Goal: Transaction & Acquisition: Purchase product/service

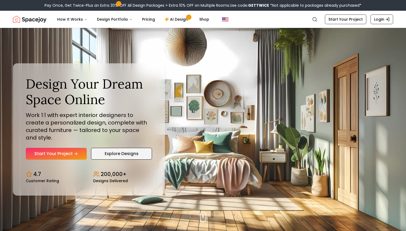
click at [95, 148] on link "Explore Designs" at bounding box center [121, 154] width 61 height 12
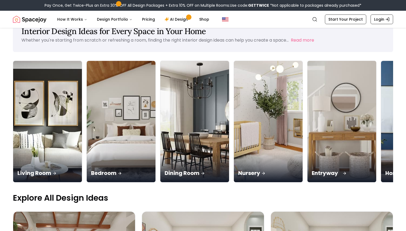
scroll to position [24, 0]
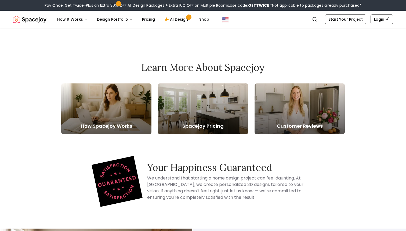
scroll to position [112, 0]
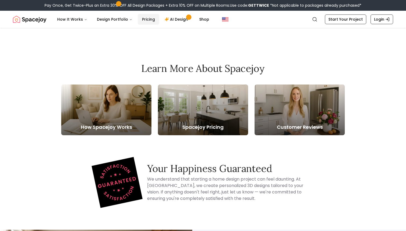
click at [147, 18] on link "Pricing" at bounding box center [148, 19] width 21 height 11
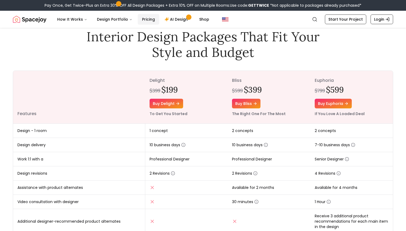
scroll to position [26, 0]
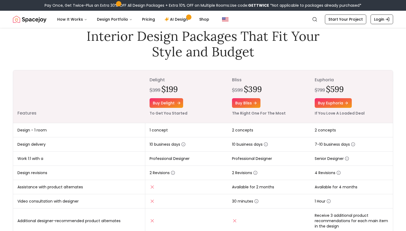
click at [178, 101] on link "Buy delight" at bounding box center [167, 103] width 34 height 10
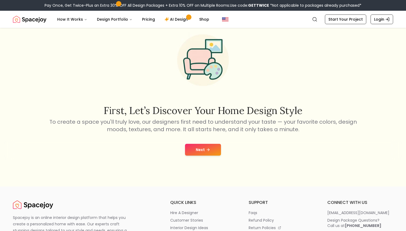
click at [206, 150] on icon at bounding box center [208, 150] width 4 height 4
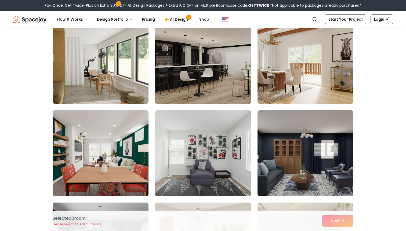
scroll to position [65, 0]
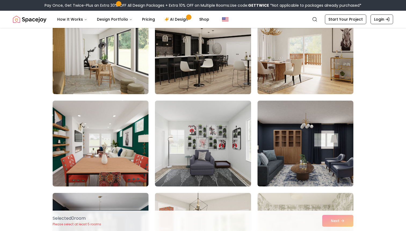
click at [125, 96] on div at bounding box center [203, 189] width 301 height 363
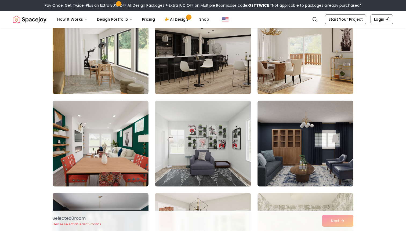
click at [271, 131] on img at bounding box center [305, 144] width 101 height 90
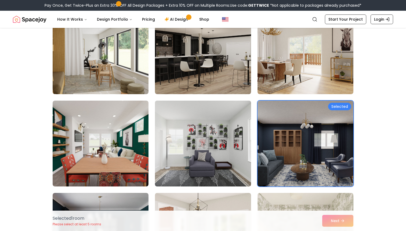
click at [209, 132] on img at bounding box center [203, 144] width 101 height 90
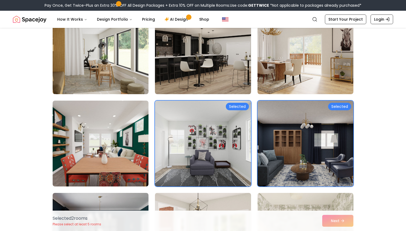
click at [125, 98] on div "Selected Selected" at bounding box center [203, 189] width 301 height 363
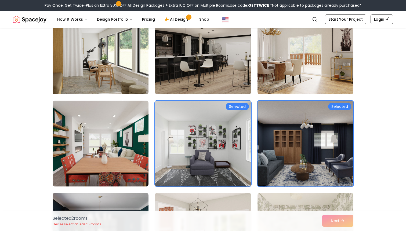
click at [129, 78] on img at bounding box center [100, 51] width 101 height 90
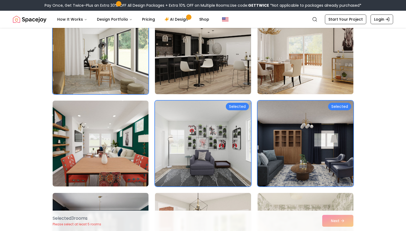
click at [259, 53] on img at bounding box center [305, 51] width 101 height 90
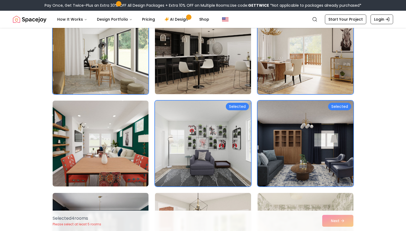
click at [231, 56] on img at bounding box center [203, 51] width 101 height 90
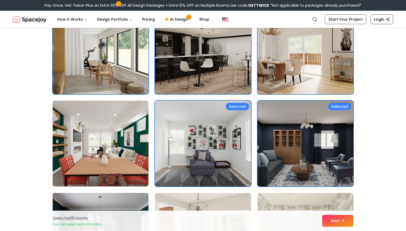
click at [145, 139] on img at bounding box center [100, 144] width 101 height 90
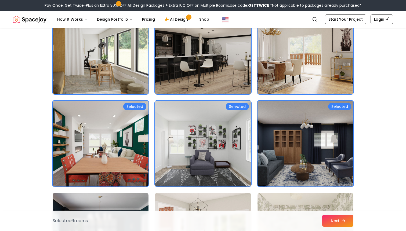
click at [329, 222] on button "Next" at bounding box center [337, 221] width 31 height 12
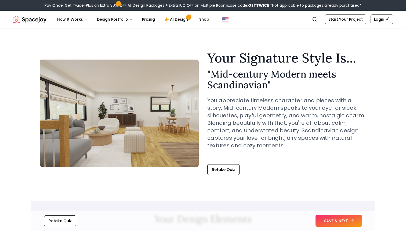
click at [348, 215] on button "SAVE & NEXT" at bounding box center [339, 221] width 46 height 12
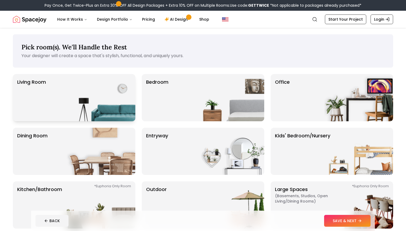
click at [98, 109] on img at bounding box center [101, 97] width 69 height 47
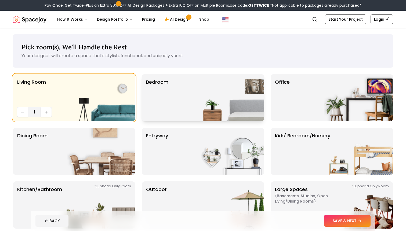
click at [186, 112] on div "Bedroom" at bounding box center [203, 97] width 122 height 47
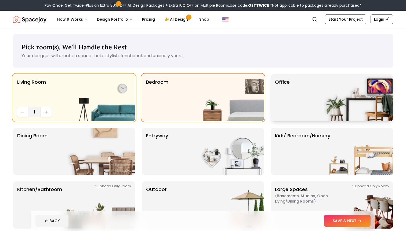
click at [287, 111] on p "Office" at bounding box center [282, 97] width 15 height 39
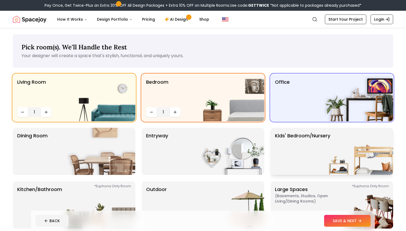
click at [287, 144] on p "Kids' Bedroom/Nursery" at bounding box center [302, 151] width 55 height 39
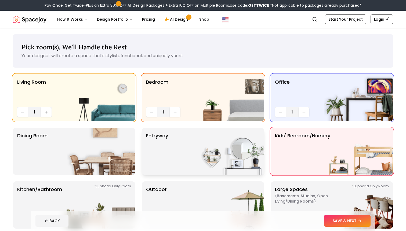
drag, startPoint x: 209, startPoint y: 148, endPoint x: 174, endPoint y: 148, distance: 34.9
click at [209, 148] on img at bounding box center [230, 151] width 69 height 47
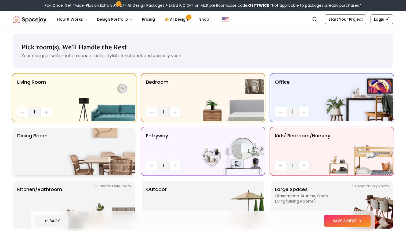
click at [96, 147] on img at bounding box center [101, 151] width 69 height 47
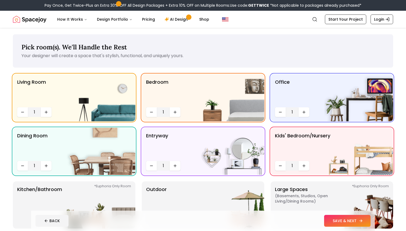
click at [340, 219] on button "SAVE & NEXT" at bounding box center [347, 221] width 46 height 12
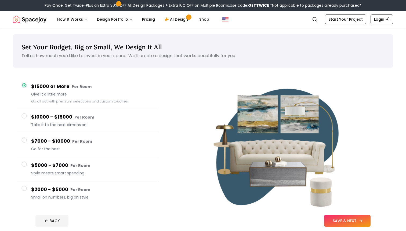
click at [343, 217] on button "SAVE & NEXT" at bounding box center [347, 221] width 46 height 12
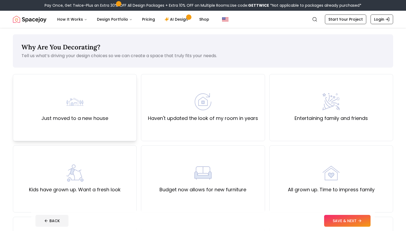
click at [104, 123] on div "Just moved to a new house" at bounding box center [75, 107] width 124 height 67
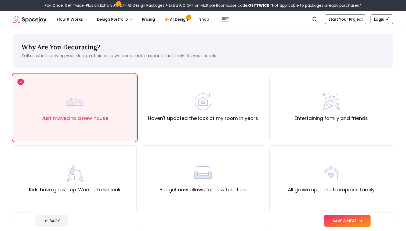
click at [330, 218] on button "SAVE & NEXT" at bounding box center [347, 221] width 46 height 12
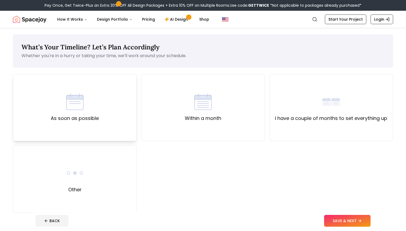
click at [72, 106] on img at bounding box center [74, 101] width 17 height 17
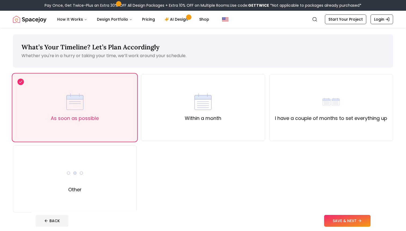
click at [344, 208] on div "As soon as possible Within a month I have a couple of months to set everything …" at bounding box center [203, 143] width 380 height 139
click at [344, 216] on button "SAVE & NEXT" at bounding box center [347, 221] width 46 height 12
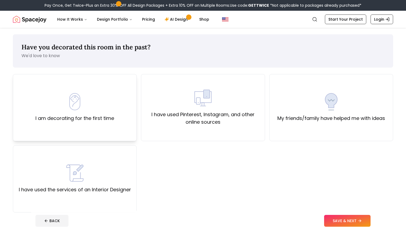
click at [129, 124] on div "I am decorating for the first time" at bounding box center [75, 107] width 124 height 67
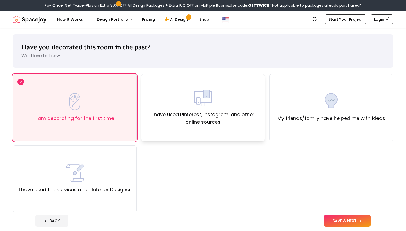
click at [222, 115] on label "I have used Pinterest, Instagram, and other online sources" at bounding box center [203, 118] width 115 height 15
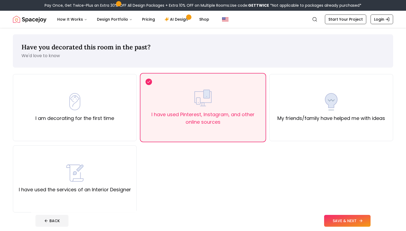
click at [349, 219] on button "SAVE & NEXT" at bounding box center [347, 221] width 46 height 12
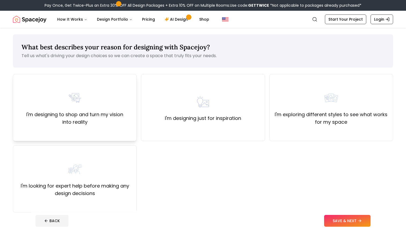
click at [101, 131] on div "I'm designing to shop and turn my vision into reality" at bounding box center [75, 107] width 124 height 67
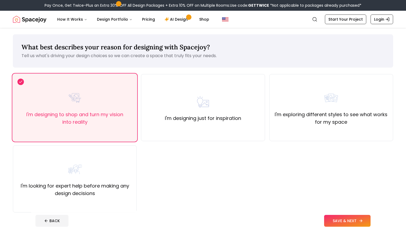
click at [340, 215] on button "SAVE & NEXT" at bounding box center [347, 221] width 46 height 12
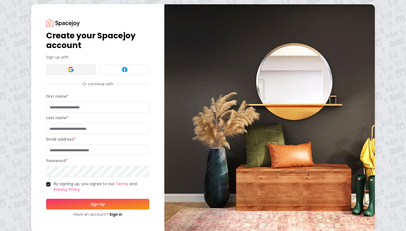
click at [77, 73] on button at bounding box center [70, 69] width 49 height 11
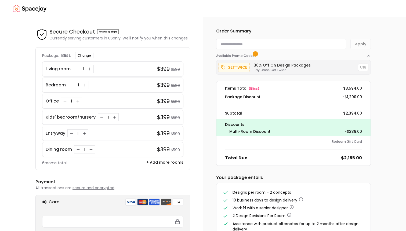
click at [235, 48] on input at bounding box center [281, 44] width 130 height 11
paste input "**********"
type input "**********"
click at [354, 47] on button "Apply" at bounding box center [361, 44] width 20 height 11
